Goal: Task Accomplishment & Management: Complete application form

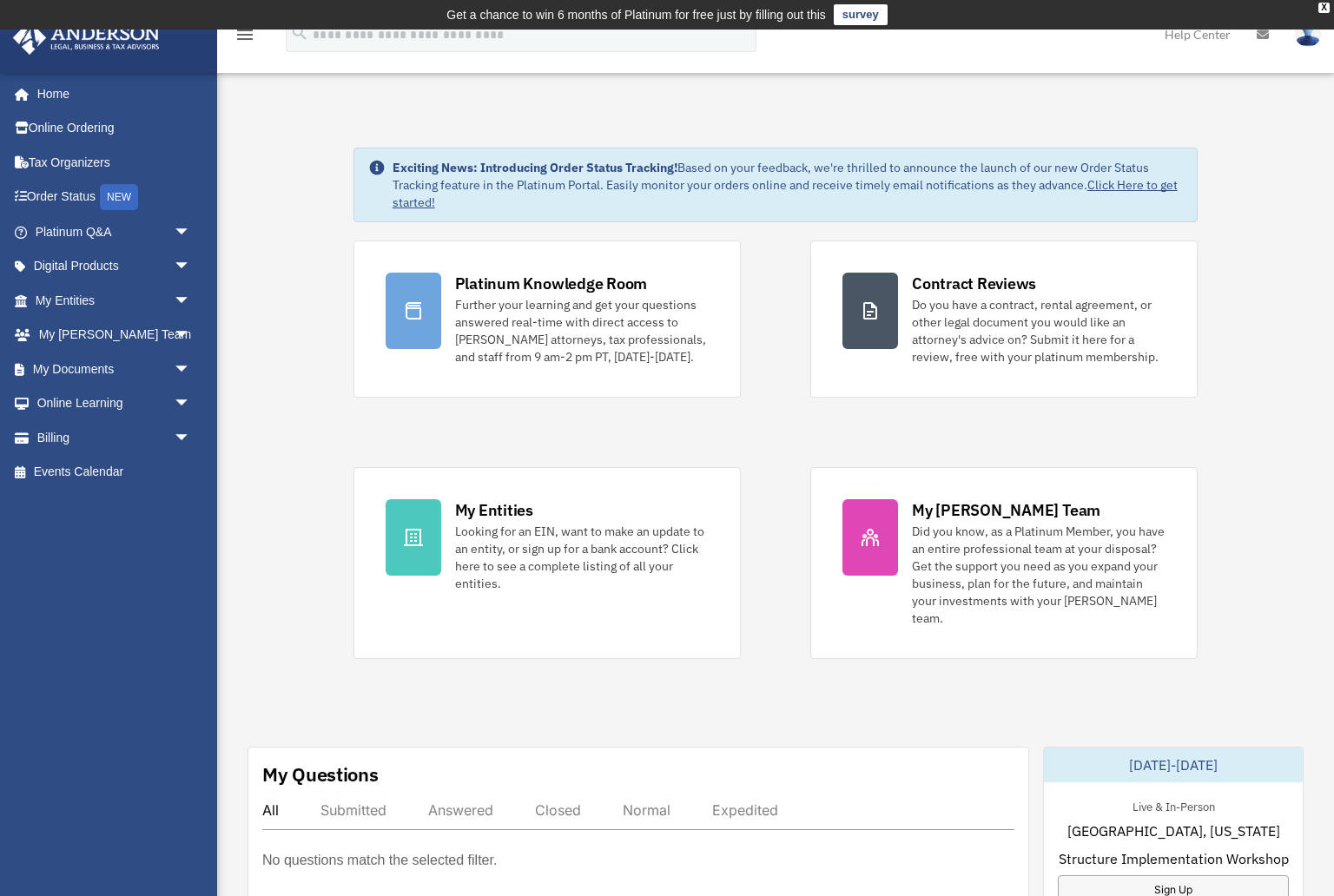
click at [131, 590] on div "sylvia@fari.com.mx Sign Out sylvia@fari.com.mx Home Online Ordering Tax Organiz…" at bounding box center [108, 455] width 217 height 766
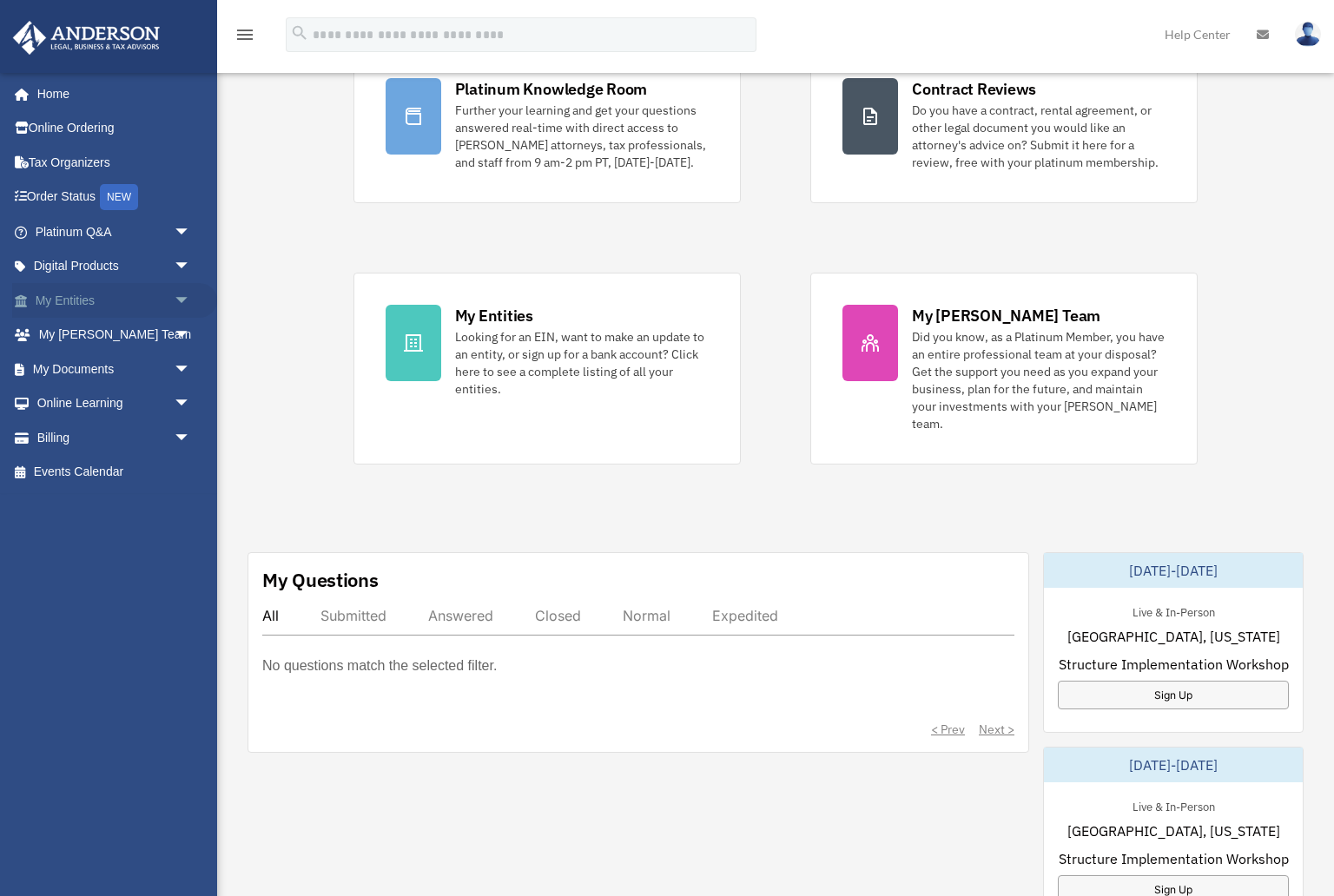
scroll to position [197, 0]
click at [176, 298] on span "arrow_drop_down" at bounding box center [191, 301] width 35 height 36
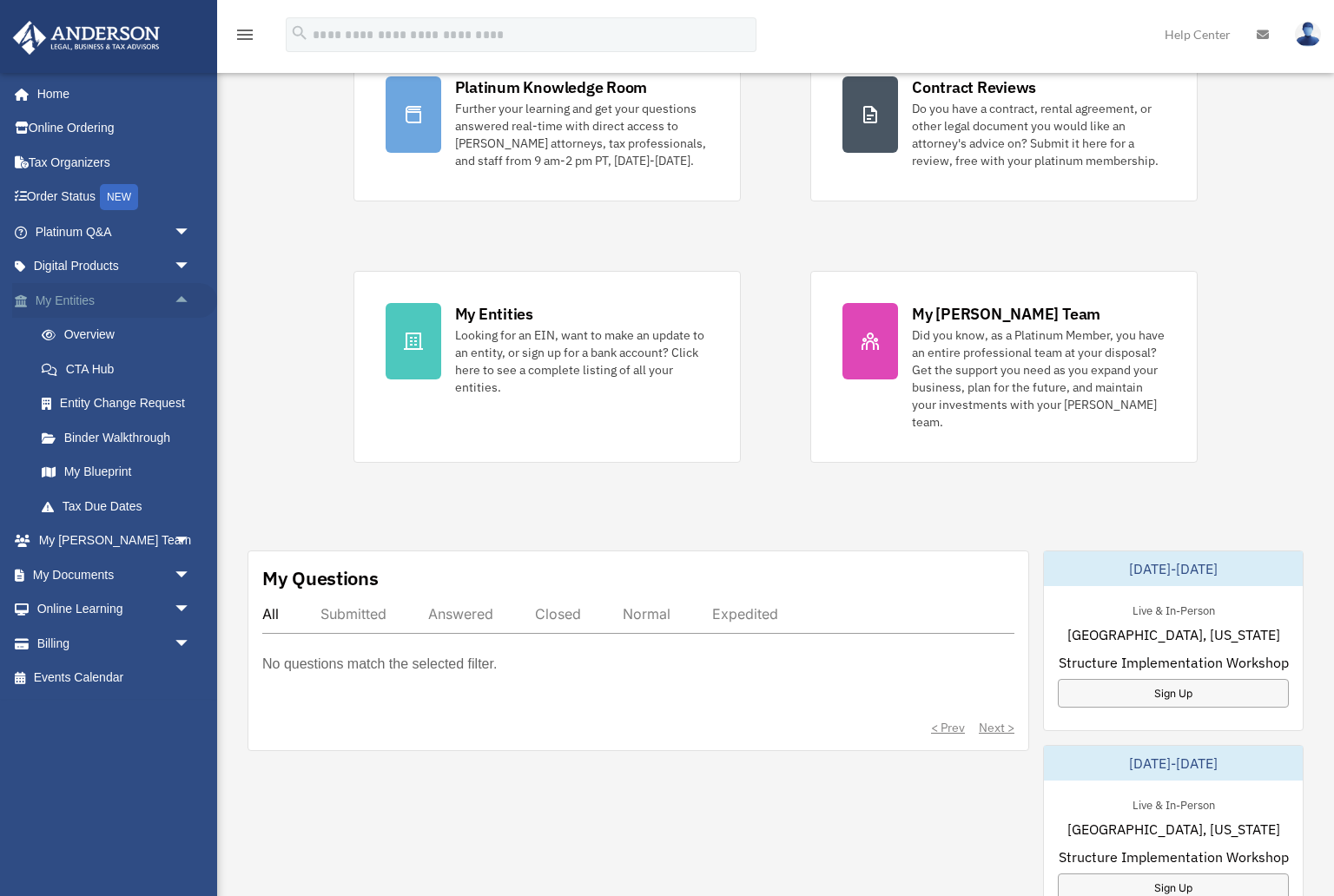
scroll to position [191, 0]
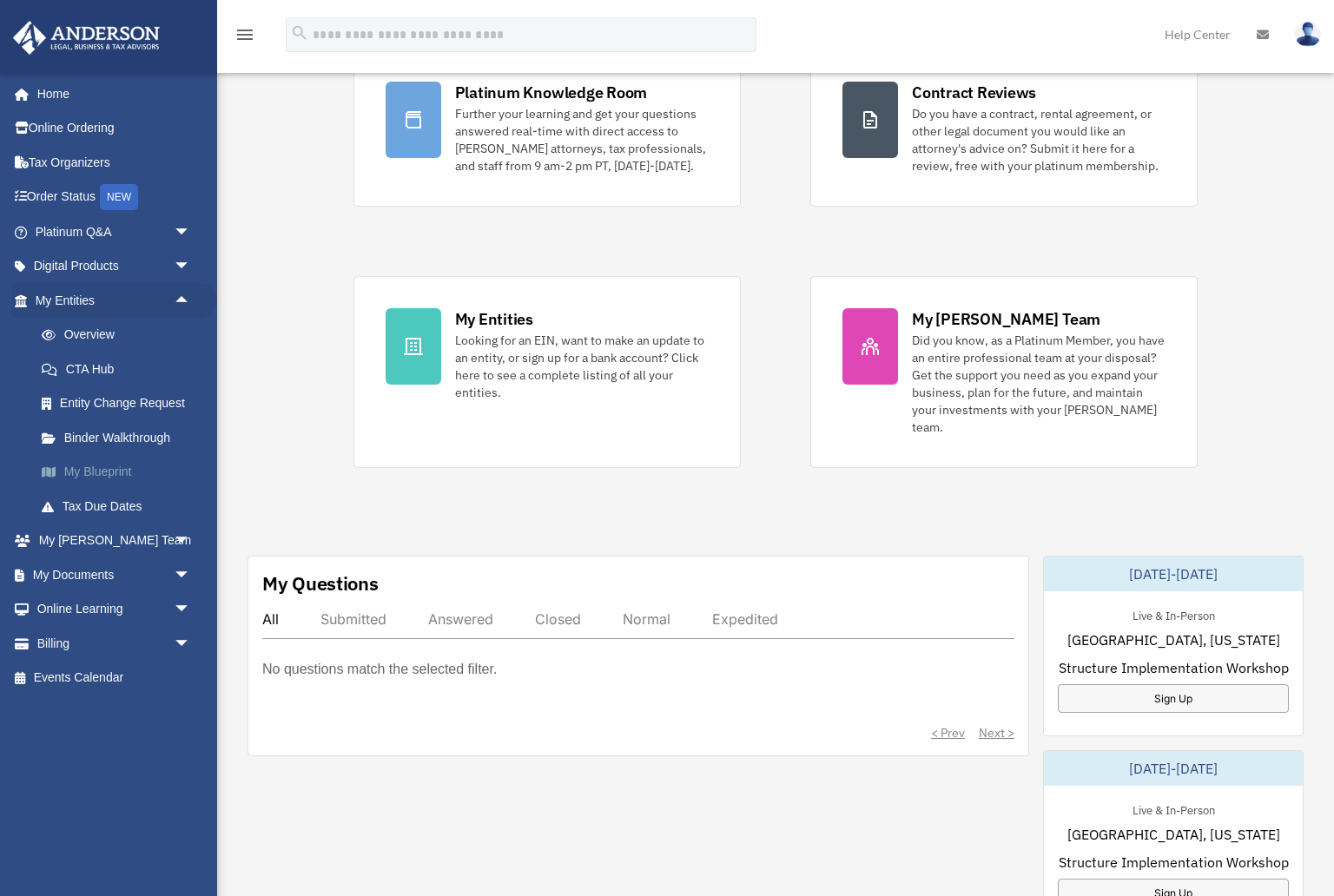
click at [117, 467] on link "My Blueprint" at bounding box center [120, 472] width 193 height 35
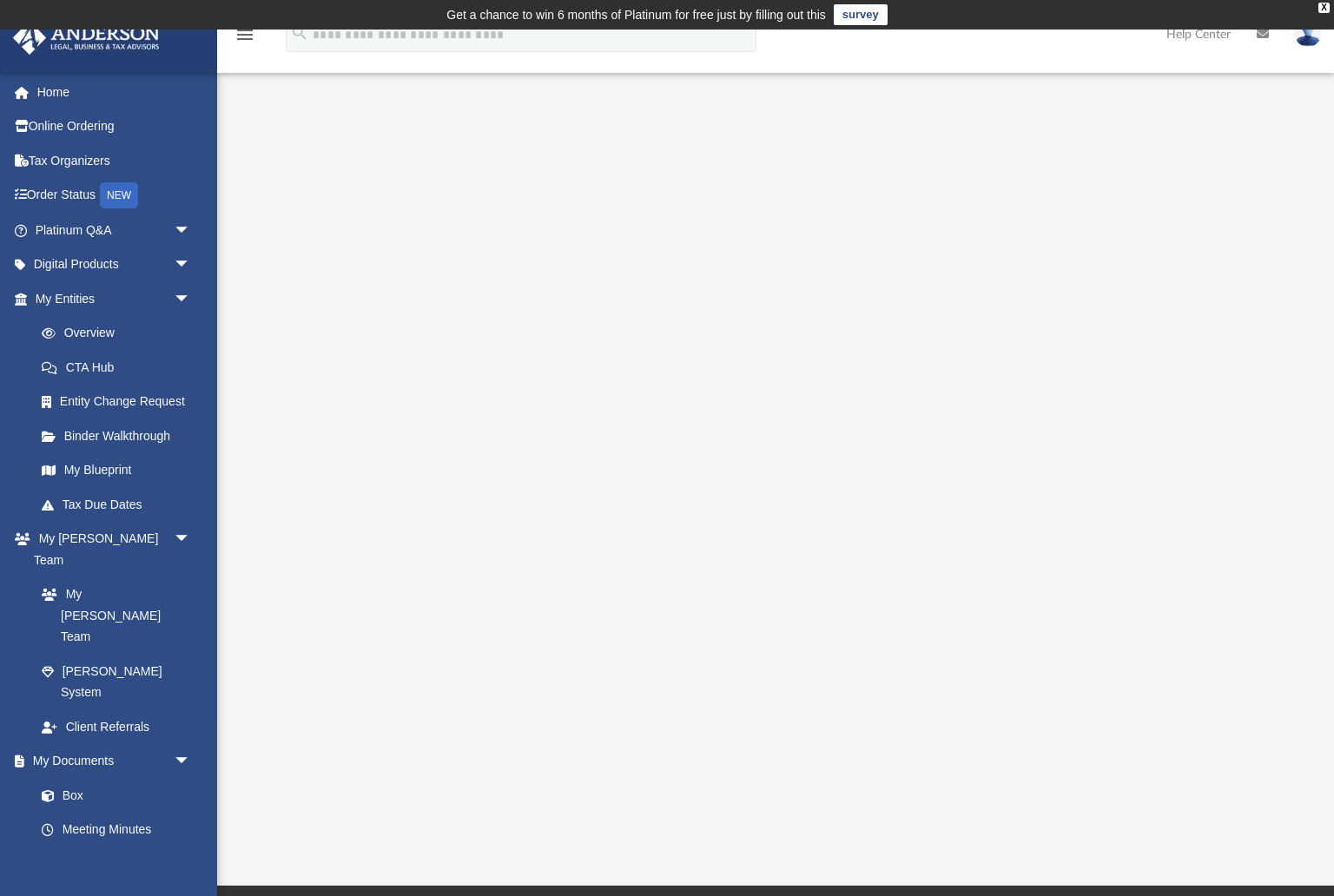
scroll to position [1, 0]
click at [102, 329] on link "Overview" at bounding box center [120, 334] width 193 height 35
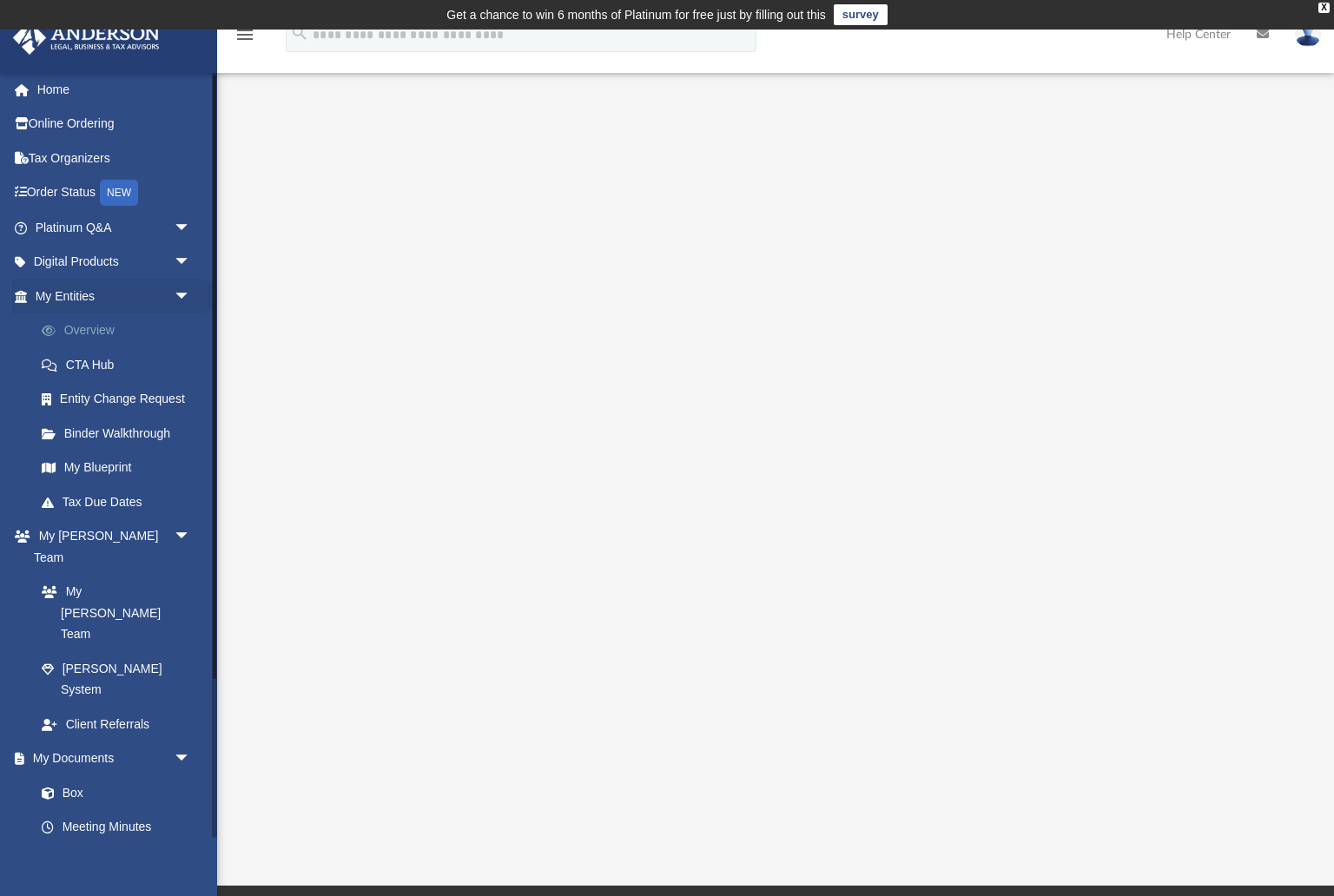
scroll to position [6, 0]
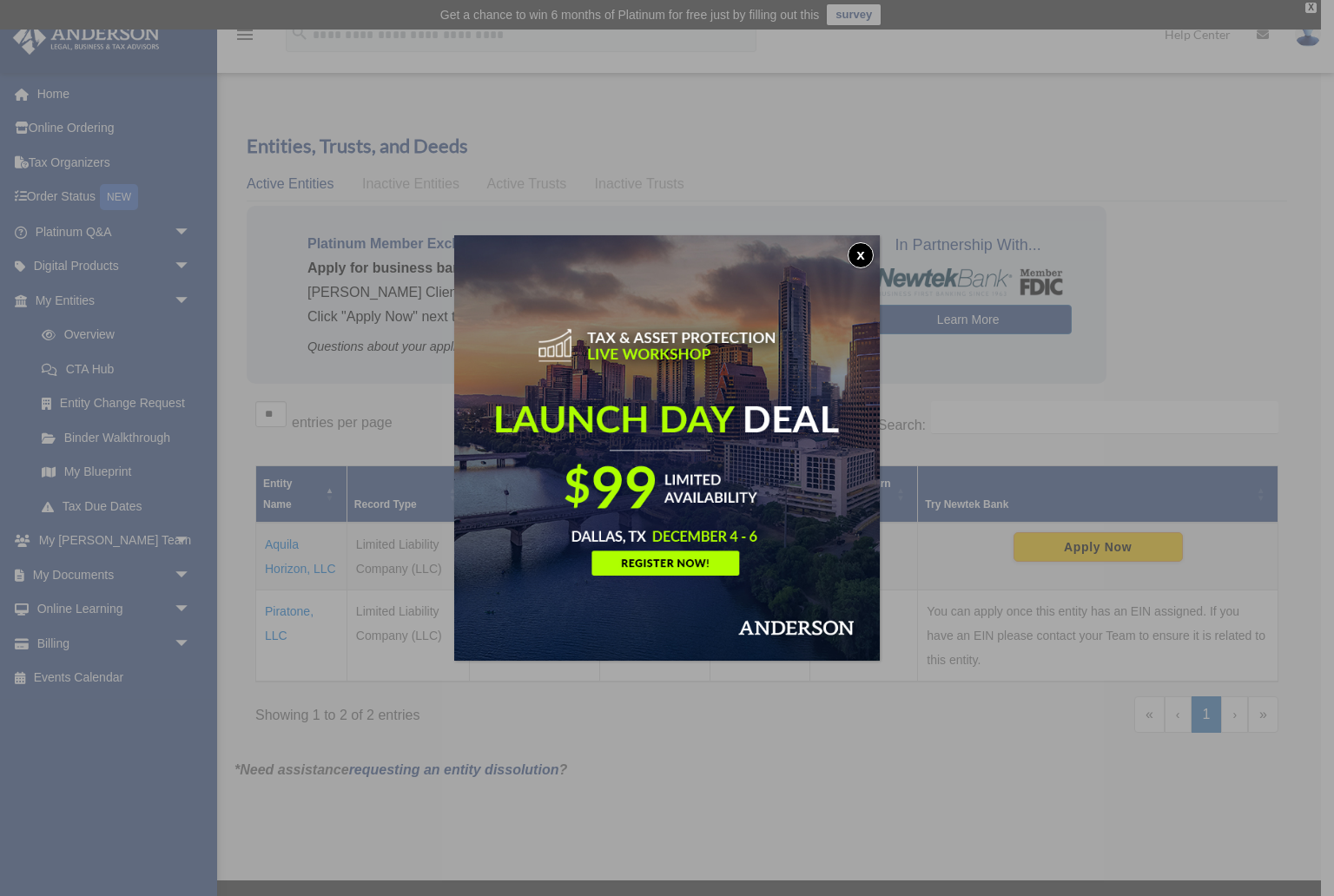
click at [868, 250] on button "x" at bounding box center [860, 254] width 26 height 26
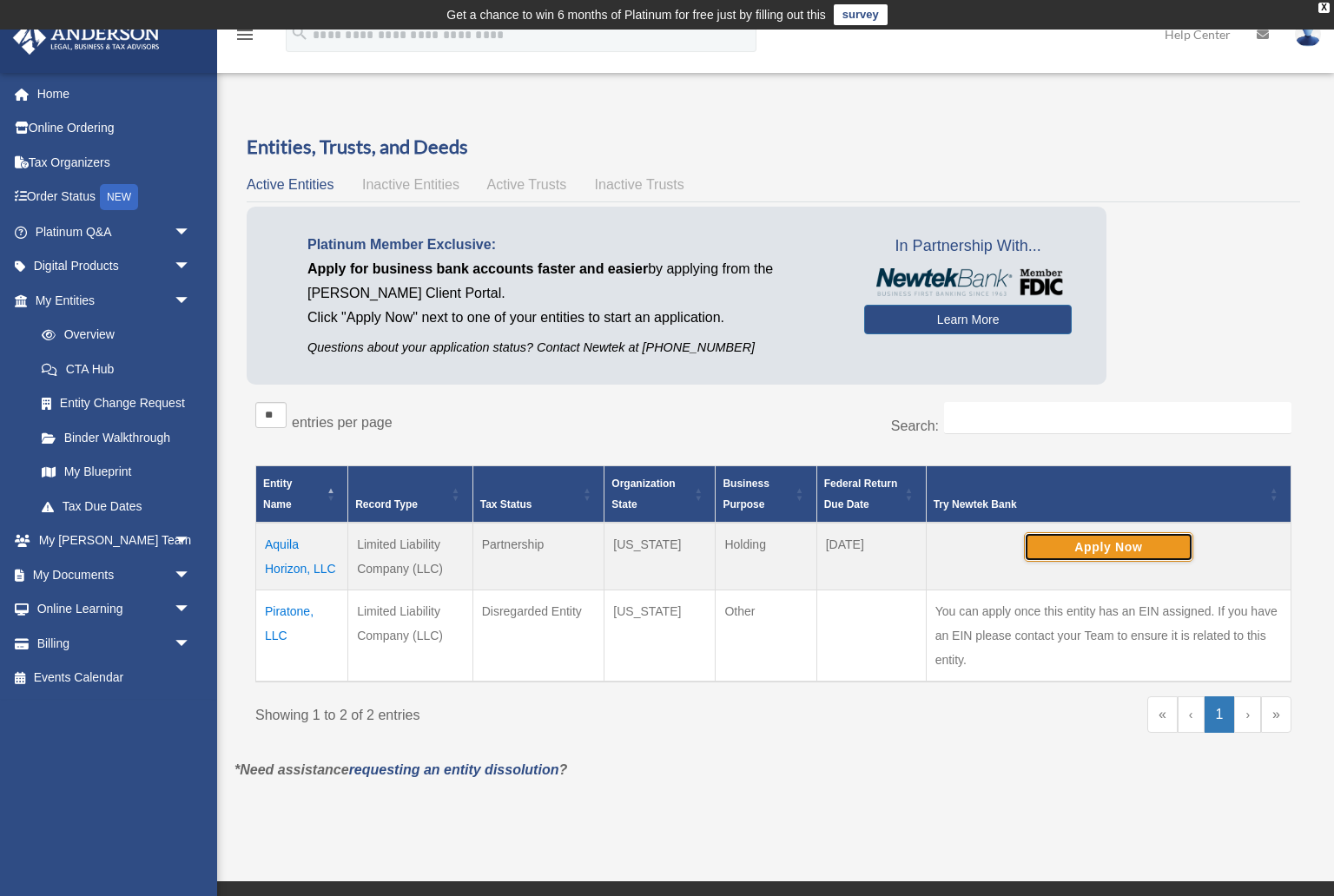
click at [1103, 548] on button "Apply Now" at bounding box center [1108, 546] width 170 height 30
